Goal: Task Accomplishment & Management: Manage account settings

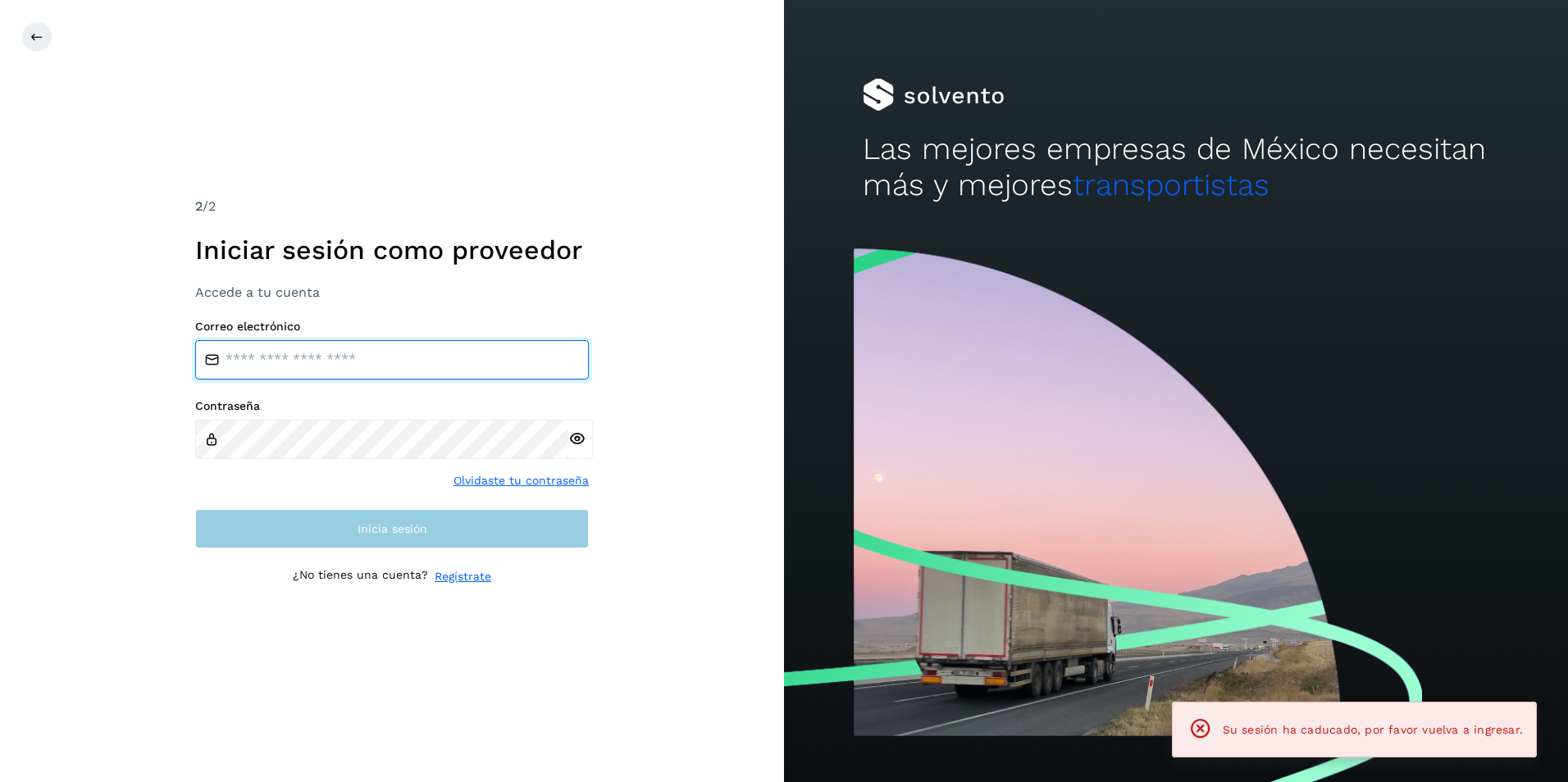
type input "**********"
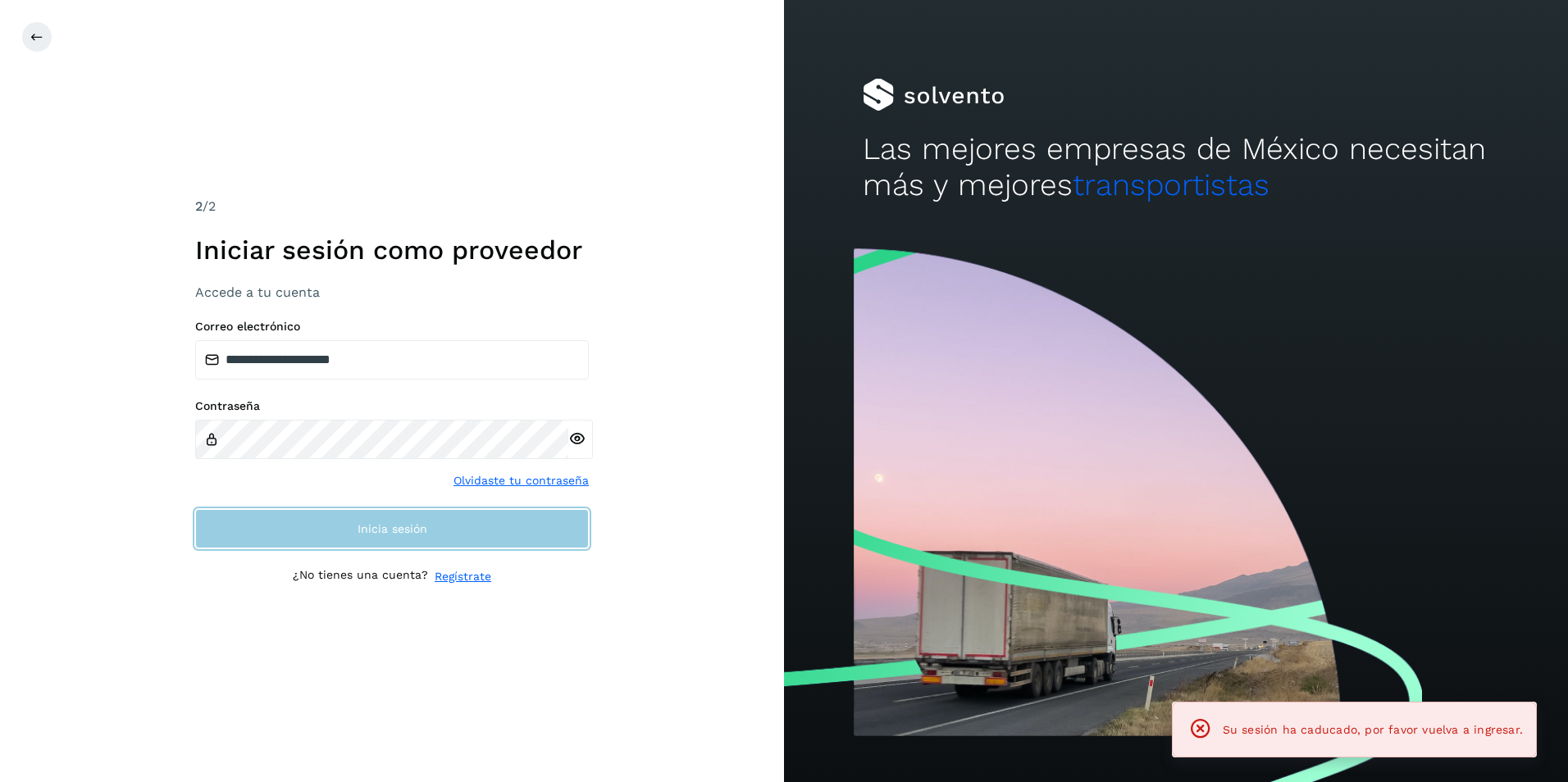
click at [250, 534] on button "Inicia sesión" at bounding box center [392, 529] width 394 height 39
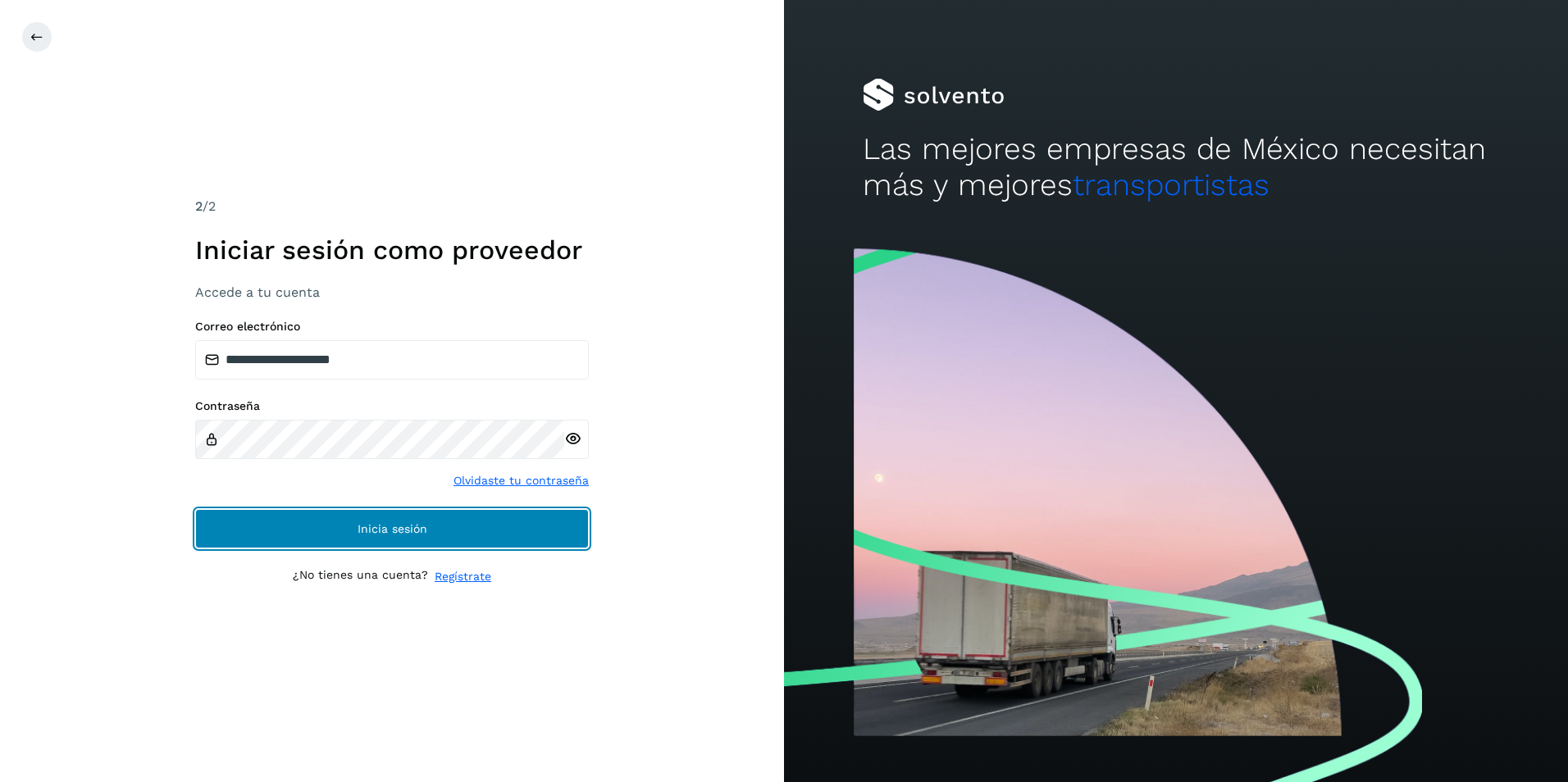
click at [418, 530] on span "Inicia sesión" at bounding box center [392, 529] width 69 height 12
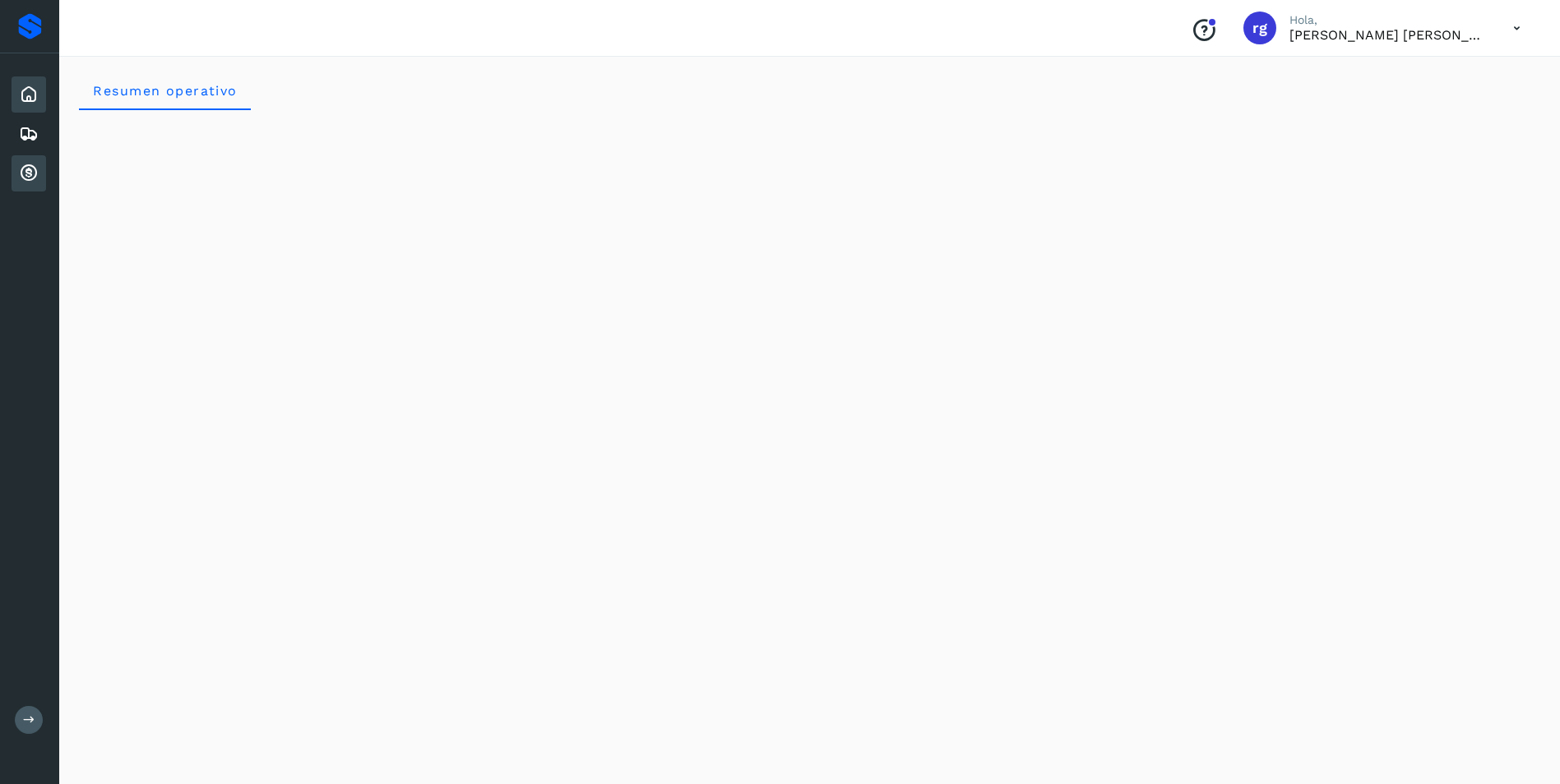
click at [25, 169] on icon at bounding box center [29, 174] width 20 height 20
